Goal: Task Accomplishment & Management: Manage account settings

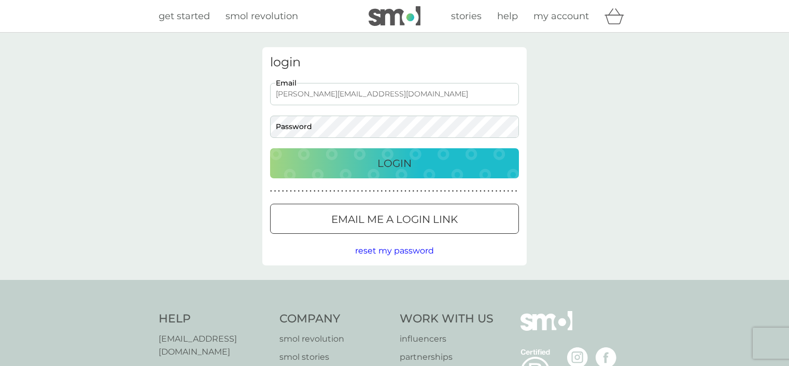
type input "[PERSON_NAME][EMAIL_ADDRESS][DOMAIN_NAME]"
click at [400, 165] on p "Login" at bounding box center [394, 163] width 34 height 17
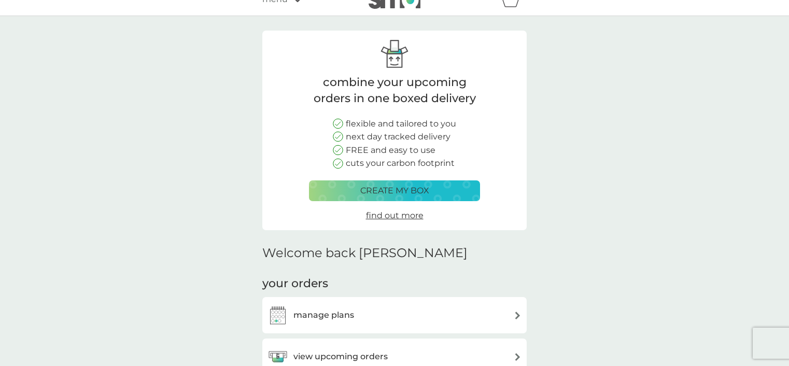
scroll to position [193, 0]
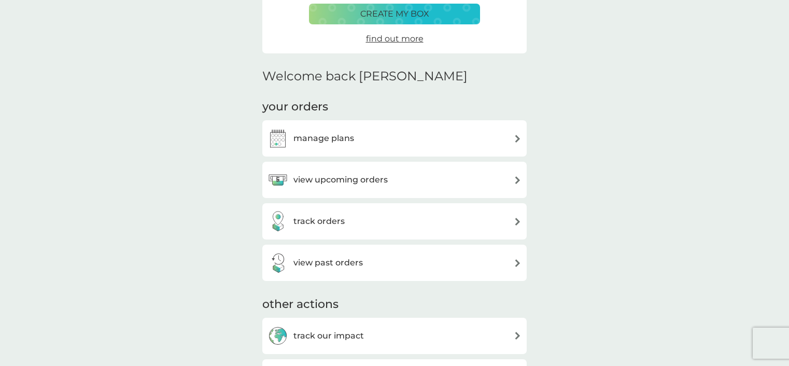
click at [332, 137] on h3 "manage plans" at bounding box center [323, 138] width 61 height 13
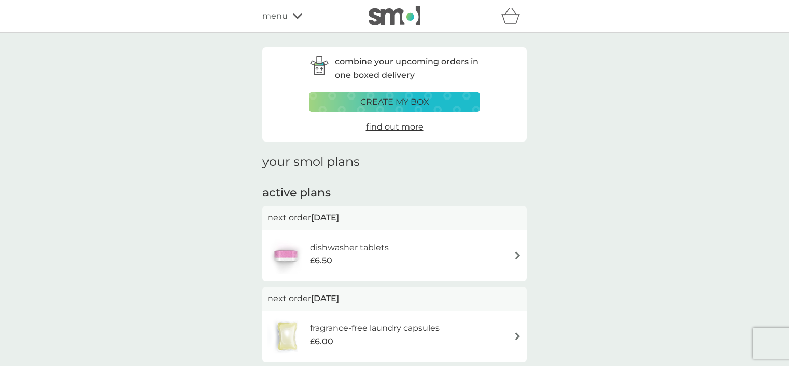
click at [517, 254] on img at bounding box center [517, 255] width 8 height 8
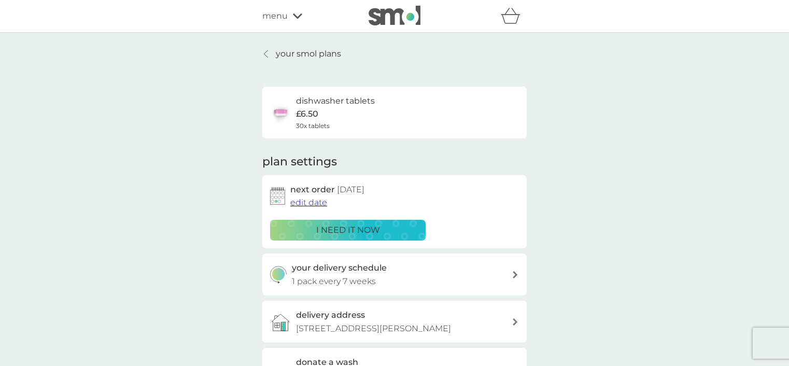
click at [513, 271] on icon at bounding box center [514, 274] width 5 height 7
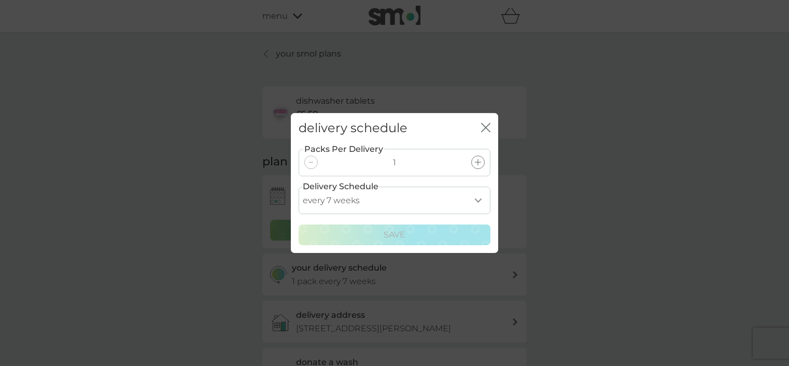
select select "35"
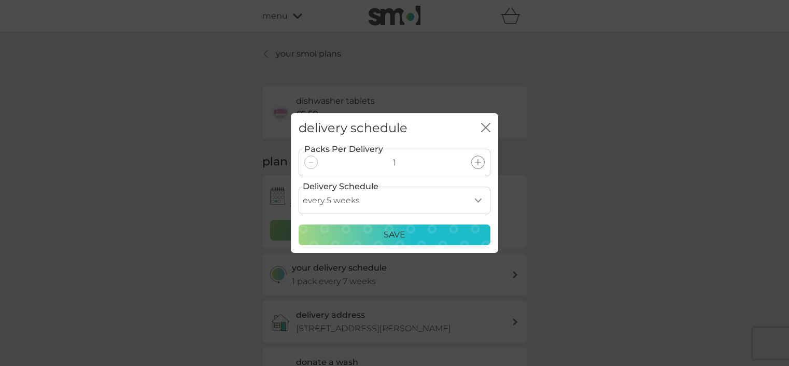
click at [389, 234] on p "Save" at bounding box center [394, 234] width 22 height 13
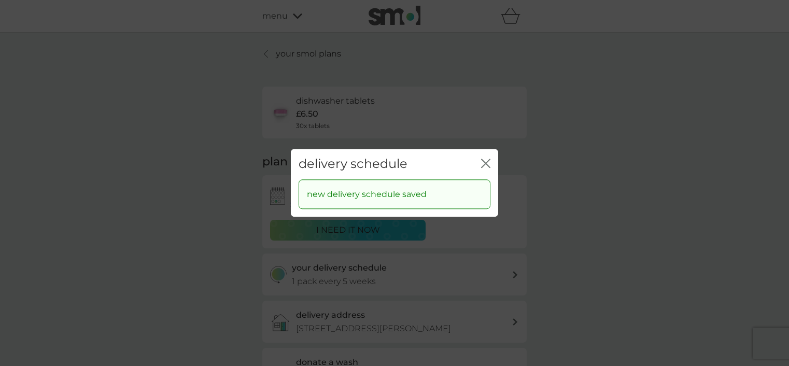
click at [484, 162] on icon "close" at bounding box center [483, 163] width 4 height 8
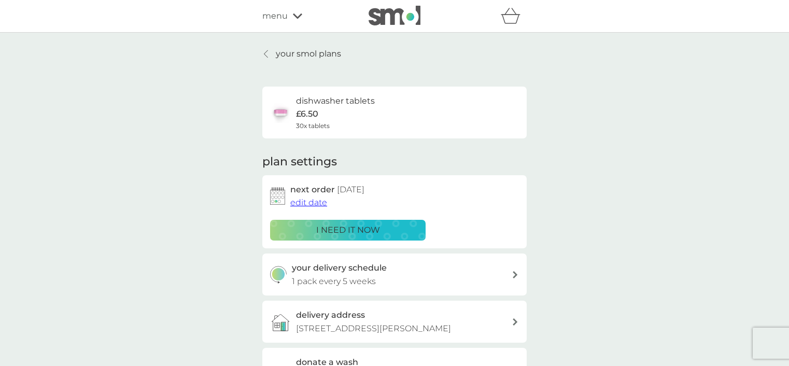
click at [306, 201] on span "edit date" at bounding box center [308, 202] width 37 height 10
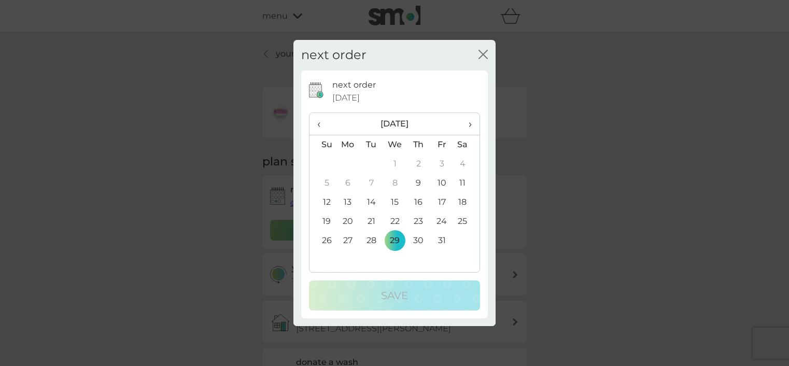
click at [464, 201] on td "18" at bounding box center [466, 202] width 26 height 19
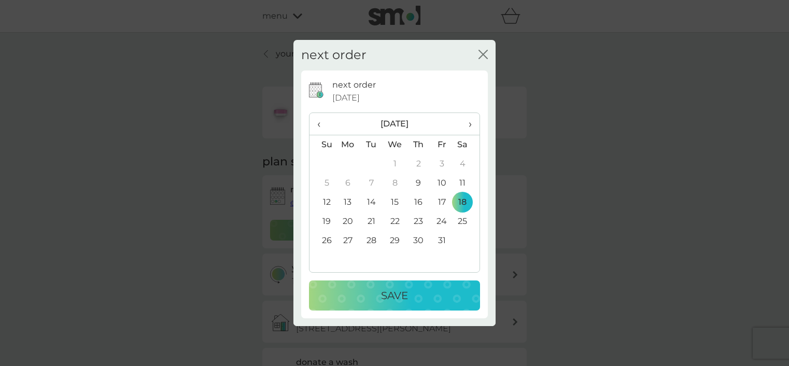
click at [423, 290] on div "Save" at bounding box center [394, 295] width 150 height 17
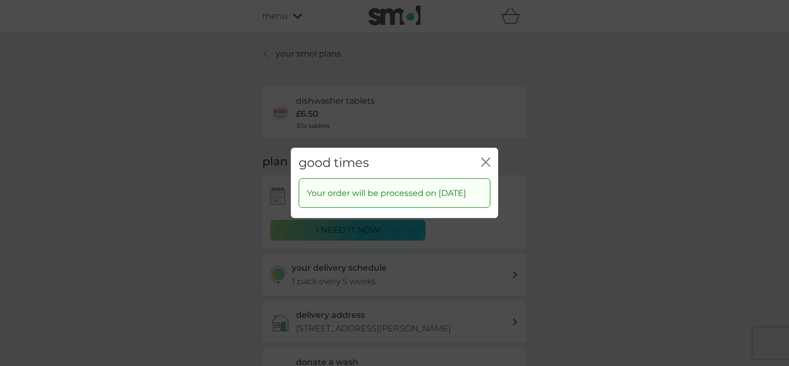
click at [489, 158] on icon "close" at bounding box center [485, 162] width 9 height 9
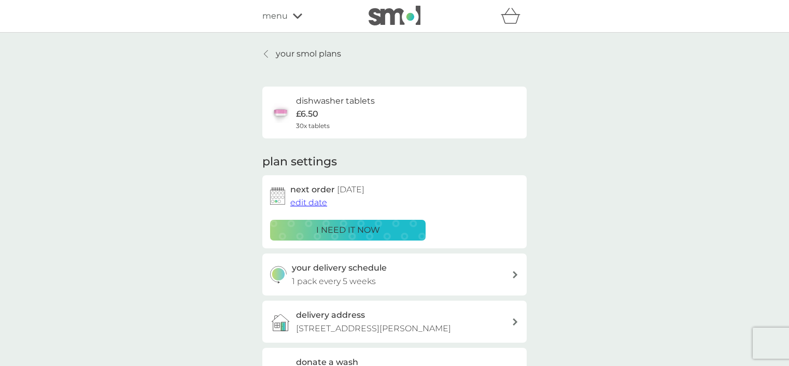
click at [310, 202] on span "edit date" at bounding box center [308, 202] width 37 height 10
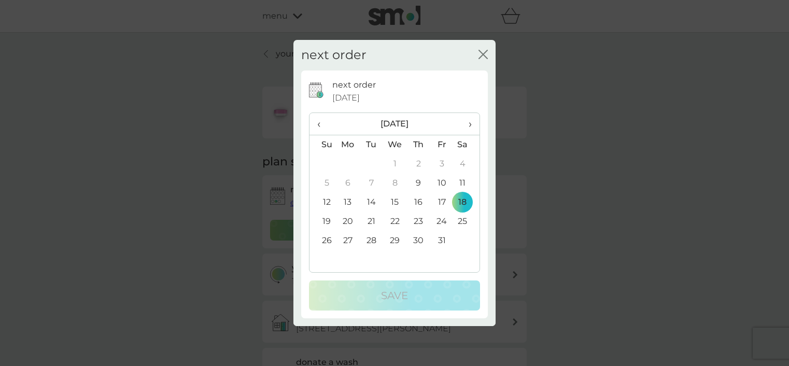
click at [367, 203] on td "14" at bounding box center [371, 202] width 23 height 19
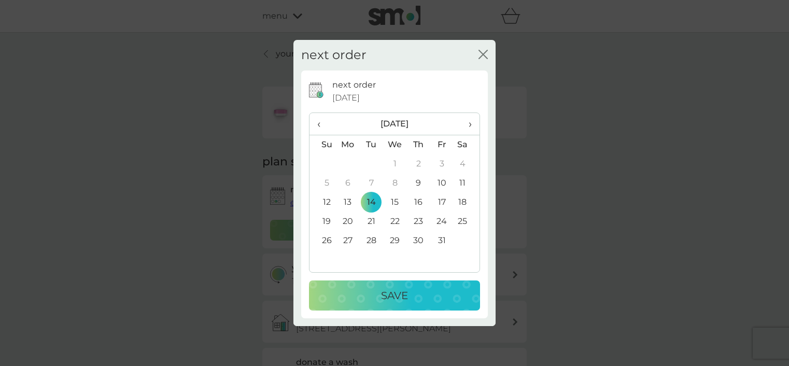
click at [392, 297] on p "Save" at bounding box center [394, 295] width 27 height 17
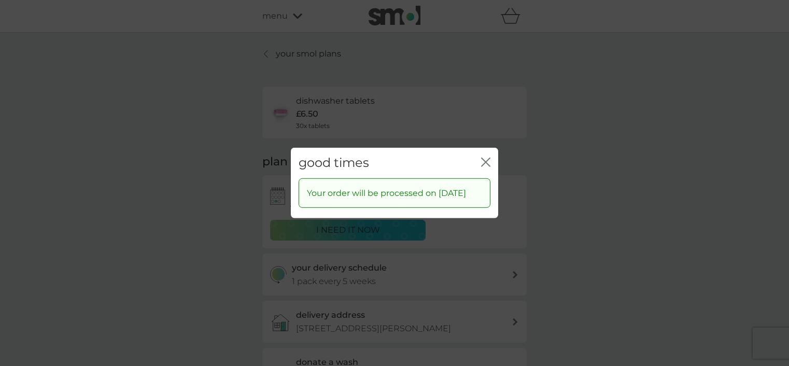
click at [483, 158] on icon "close" at bounding box center [485, 162] width 9 height 9
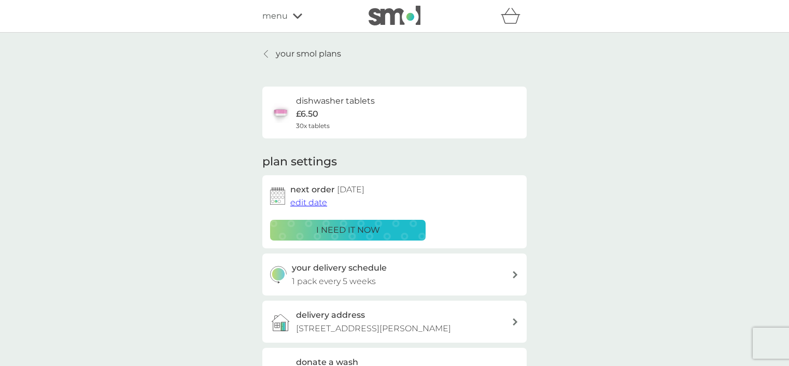
click at [303, 50] on p "your smol plans" at bounding box center [308, 53] width 65 height 13
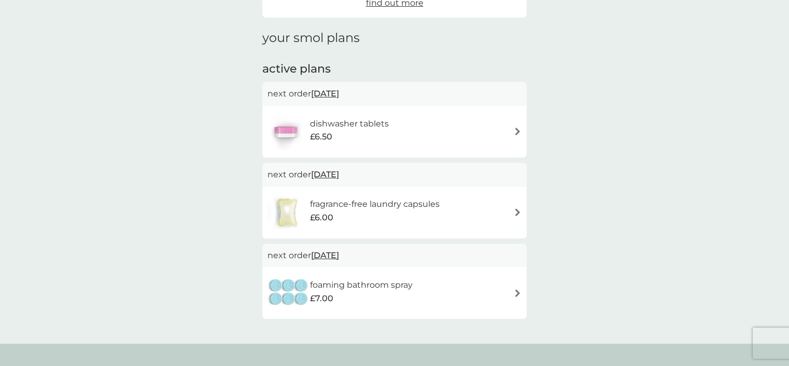
scroll to position [160, 0]
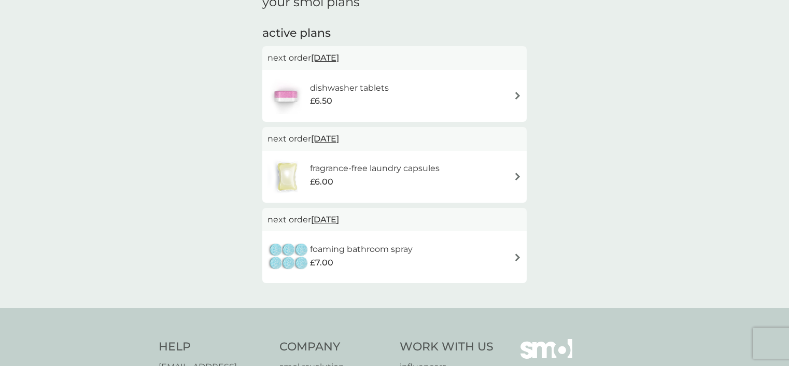
click at [331, 217] on span "11 Mar 2026" at bounding box center [325, 219] width 28 height 20
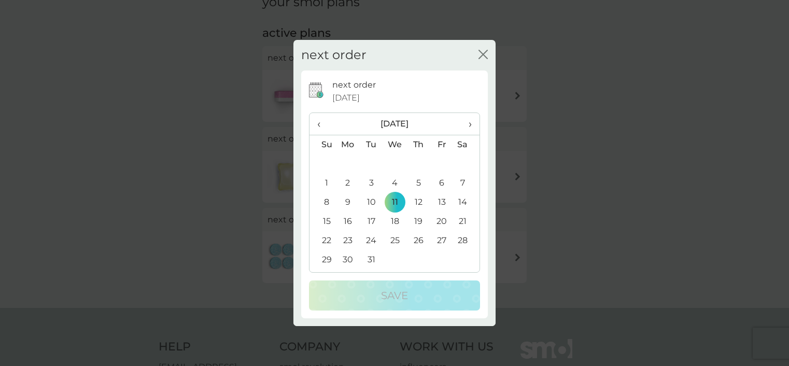
click at [319, 123] on span "‹" at bounding box center [322, 124] width 11 height 22
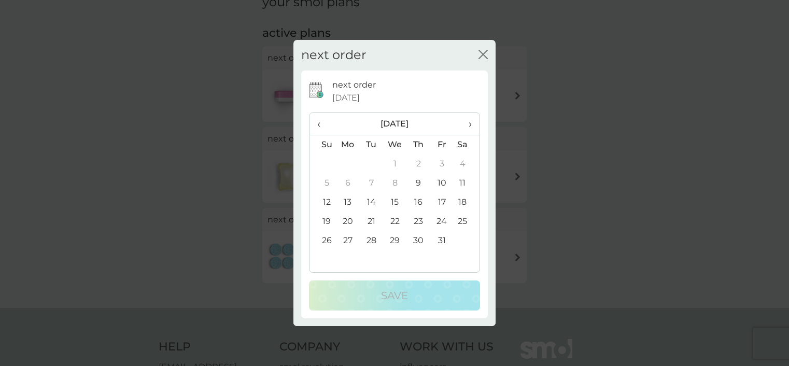
click at [319, 123] on span "‹" at bounding box center [322, 124] width 11 height 22
click at [469, 122] on span "›" at bounding box center [466, 124] width 10 height 22
click at [474, 121] on th "›" at bounding box center [466, 124] width 26 height 22
click at [470, 123] on span "›" at bounding box center [466, 124] width 10 height 22
click at [347, 161] on td "1" at bounding box center [348, 163] width 24 height 19
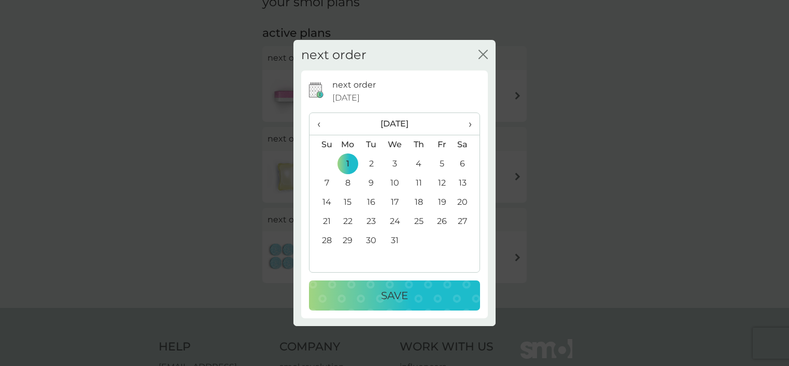
click at [317, 124] on span "‹" at bounding box center [322, 124] width 11 height 22
click at [318, 124] on span "‹" at bounding box center [322, 124] width 11 height 22
click at [469, 124] on span "›" at bounding box center [466, 124] width 10 height 22
click at [461, 180] on td "8" at bounding box center [466, 183] width 26 height 19
click at [382, 299] on p "Save" at bounding box center [394, 295] width 27 height 17
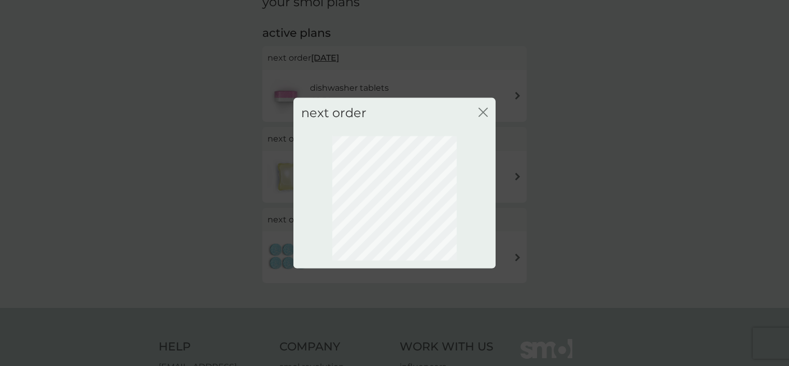
scroll to position [68, 0]
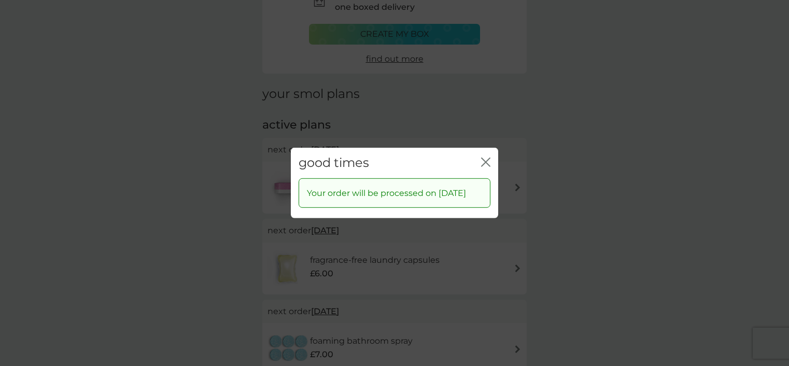
click at [487, 158] on icon "close" at bounding box center [485, 162] width 9 height 9
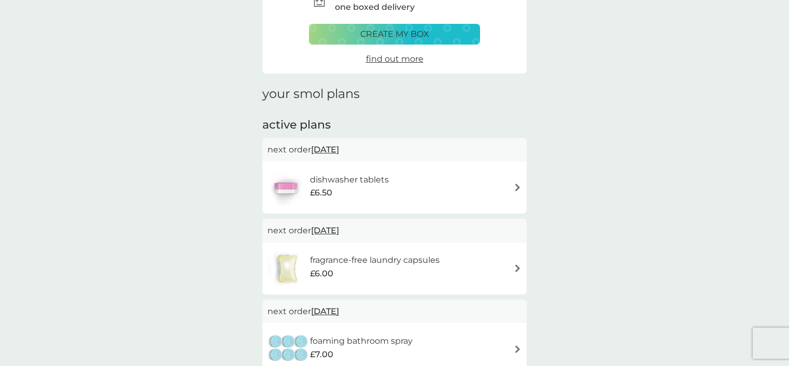
scroll to position [146, 0]
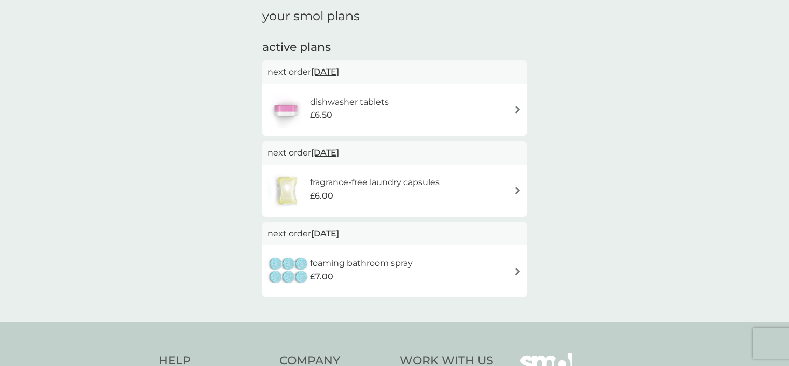
click at [514, 267] on img at bounding box center [517, 271] width 8 height 8
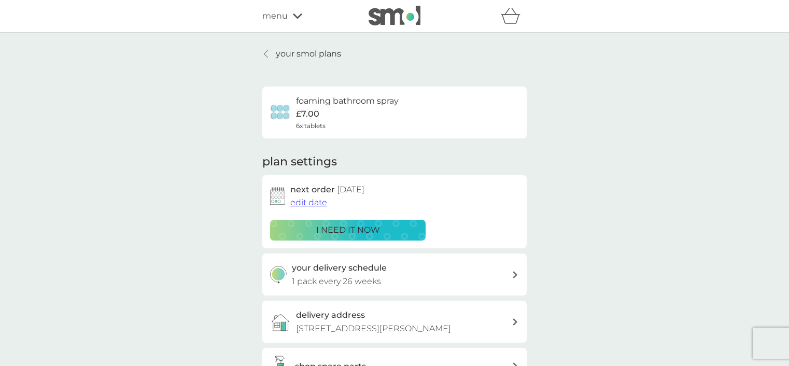
click at [511, 272] on div "your delivery schedule 1 pack every 26 weeks" at bounding box center [402, 274] width 220 height 26
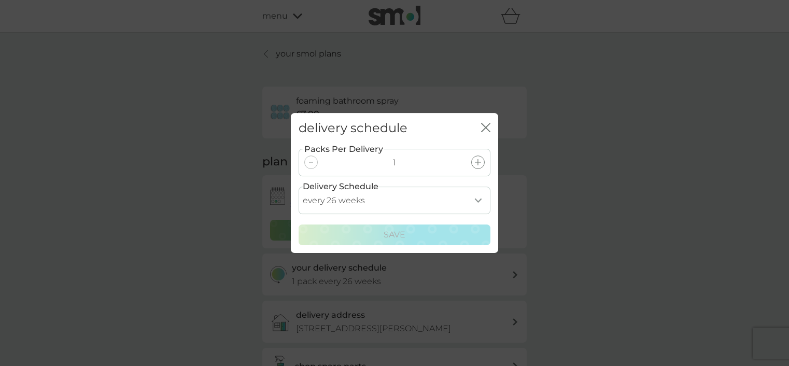
select select "70"
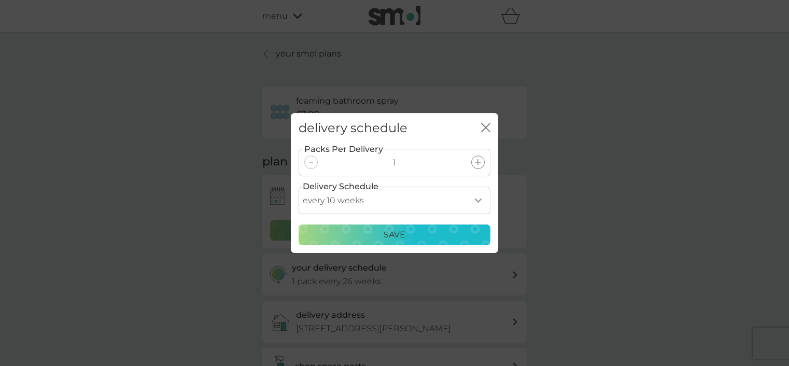
click at [391, 237] on p "Save" at bounding box center [394, 234] width 22 height 13
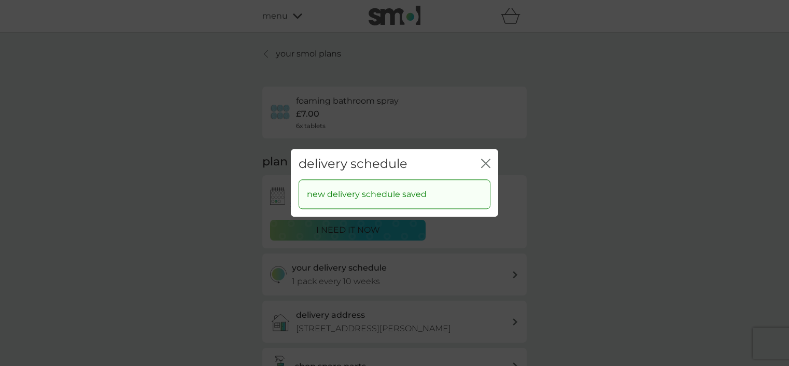
click at [483, 163] on icon "close" at bounding box center [485, 163] width 9 height 9
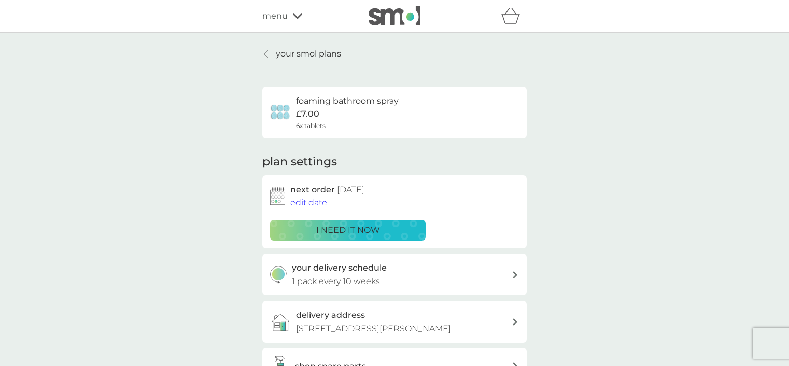
click at [275, 17] on span "menu" at bounding box center [274, 15] width 25 height 13
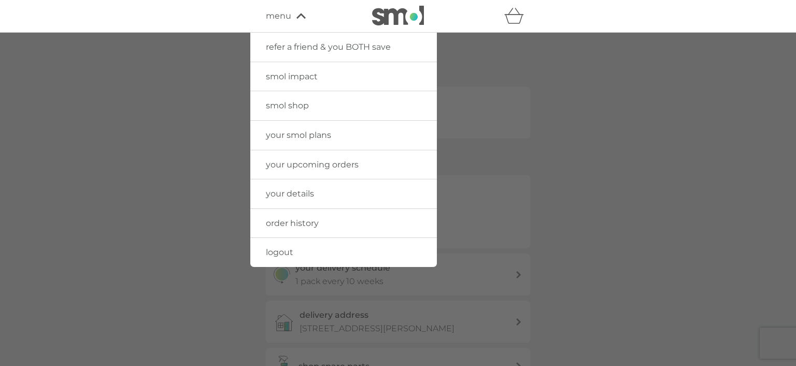
click at [276, 102] on span "smol shop" at bounding box center [287, 106] width 43 height 10
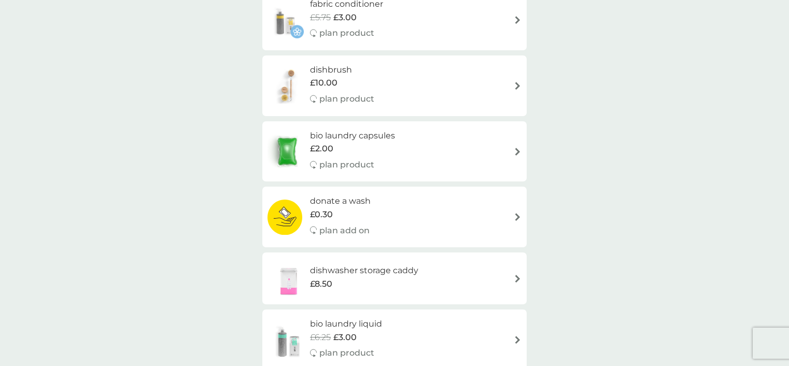
scroll to position [454, 0]
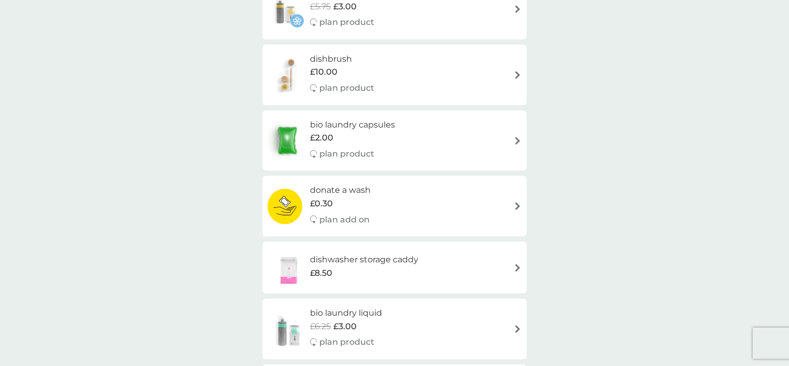
click at [514, 251] on div "dishwasher storage caddy £8.50" at bounding box center [394, 267] width 254 height 36
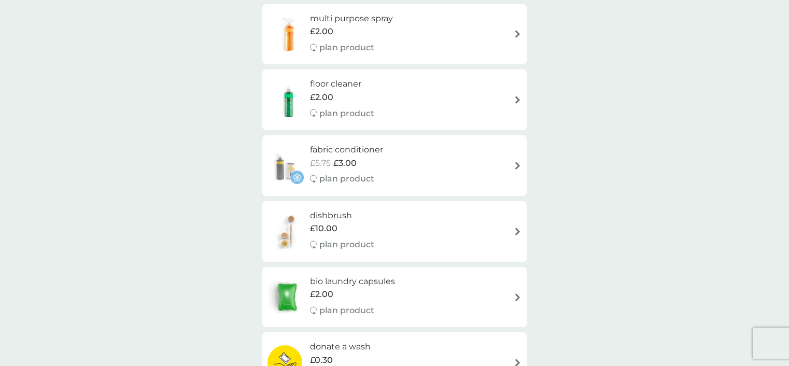
scroll to position [281, 0]
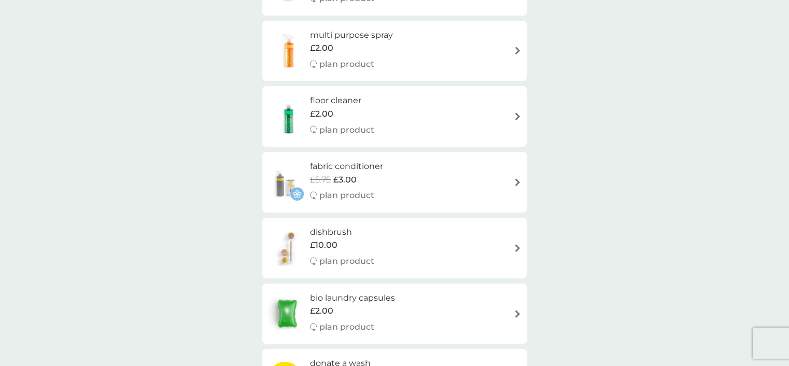
click at [355, 41] on div "£2.00" at bounding box center [351, 47] width 83 height 13
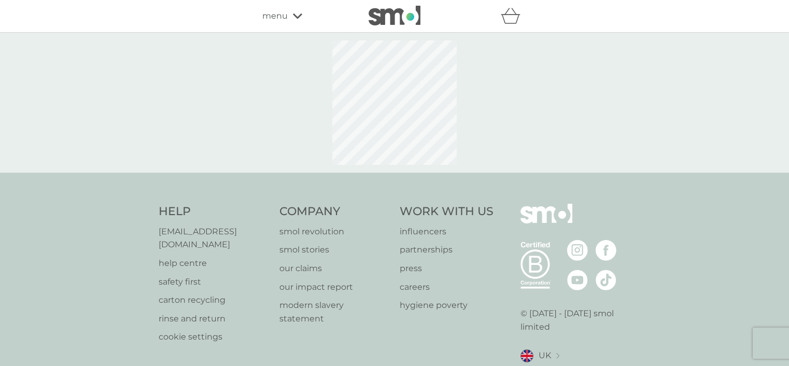
select select "112"
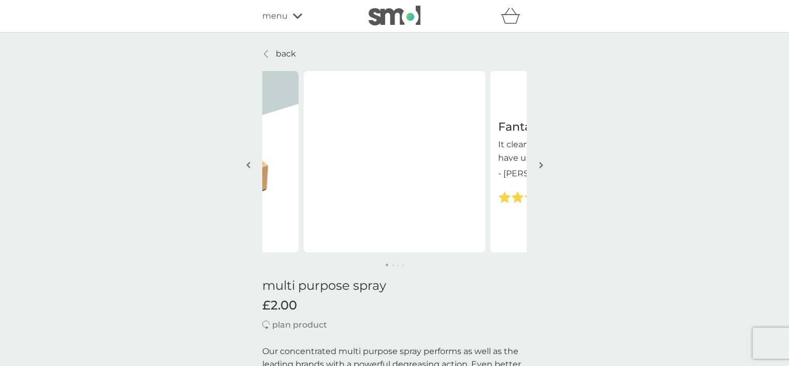
click at [279, 16] on span "menu" at bounding box center [274, 15] width 25 height 13
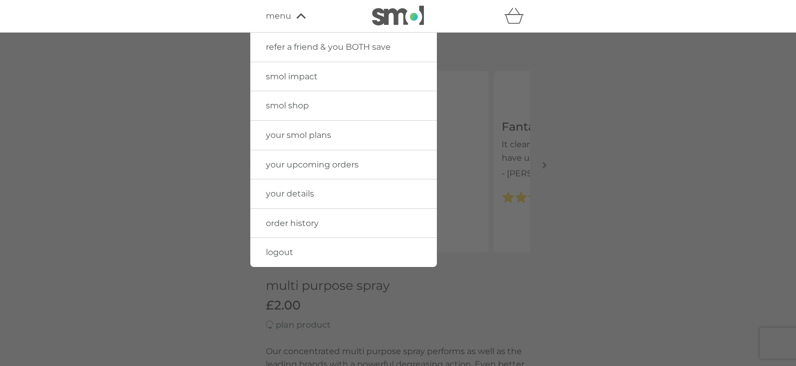
click at [384, 21] on img at bounding box center [398, 16] width 52 height 20
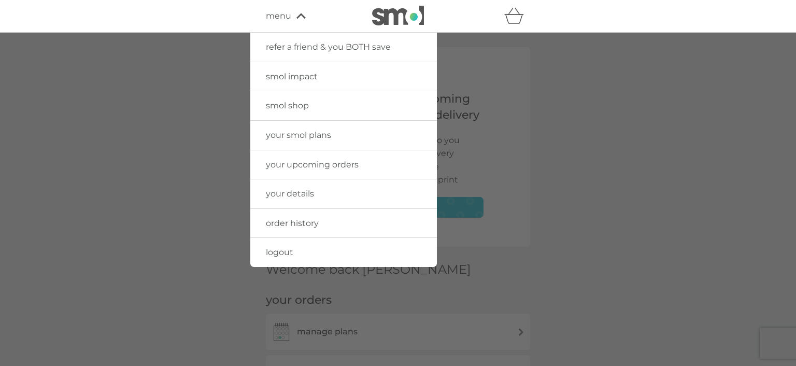
drag, startPoint x: 583, startPoint y: 78, endPoint x: 577, endPoint y: 76, distance: 6.1
click at [583, 78] on div at bounding box center [398, 216] width 796 height 366
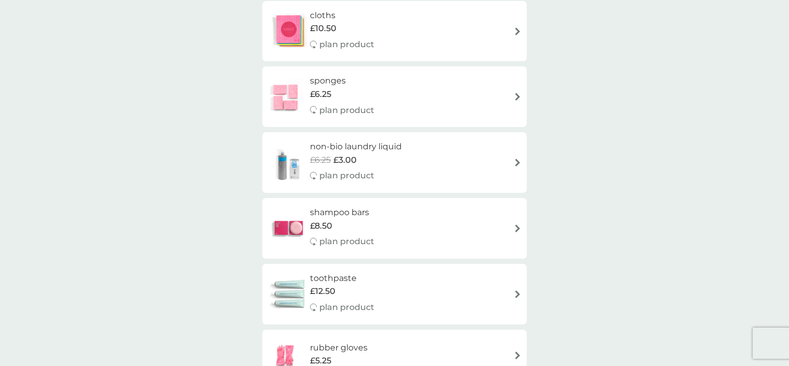
scroll to position [2032, 0]
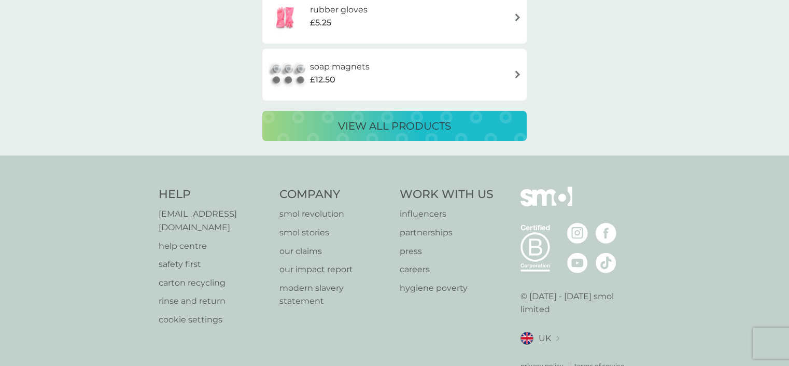
click at [196, 294] on p "rinse and return" at bounding box center [214, 300] width 110 height 13
